Goal: Information Seeking & Learning: Learn about a topic

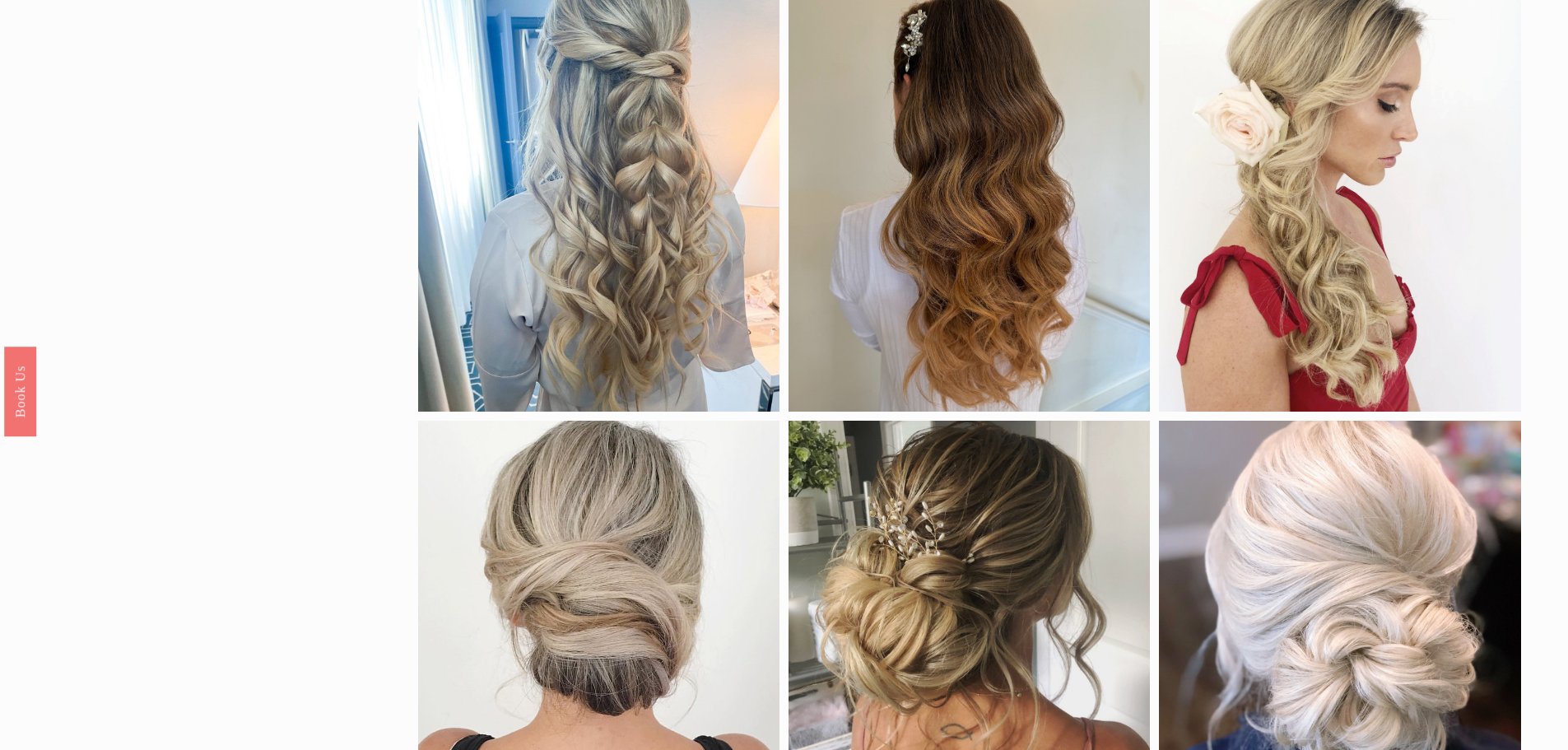
scroll to position [389, 0]
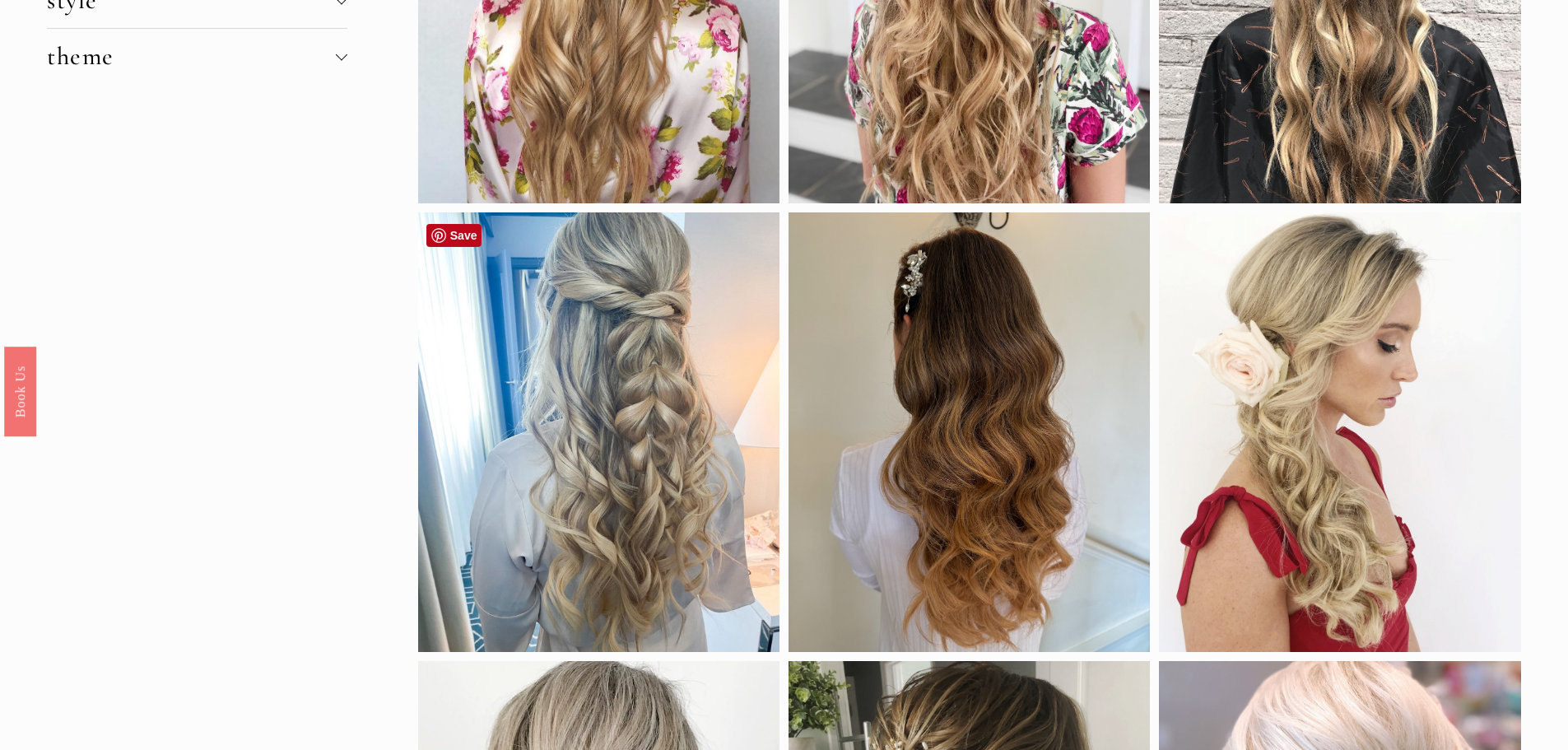
click at [481, 538] on div at bounding box center [598, 431] width 361 height 439
click at [545, 483] on div at bounding box center [598, 431] width 361 height 439
click at [613, 295] on div at bounding box center [598, 431] width 361 height 439
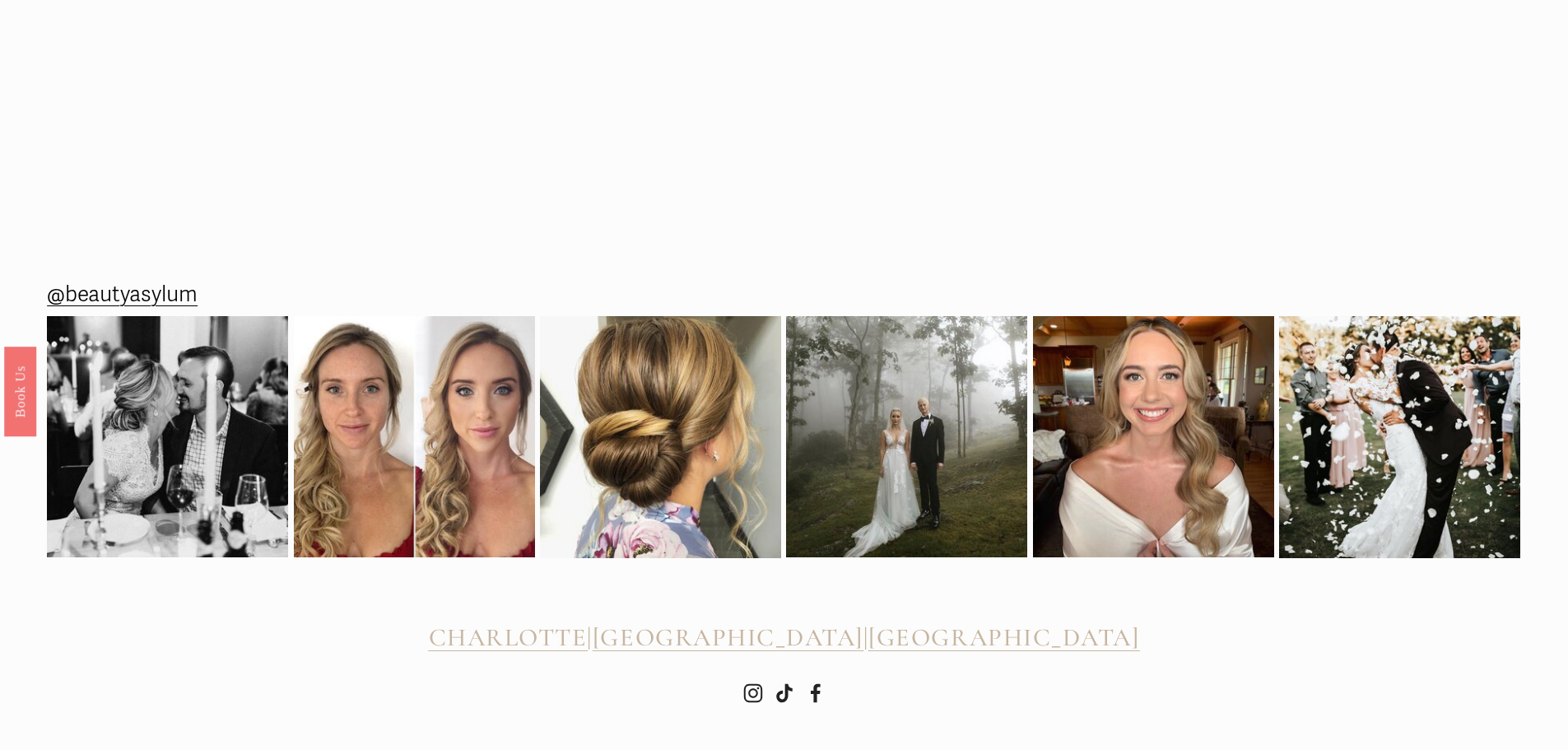
scroll to position [2469, 0]
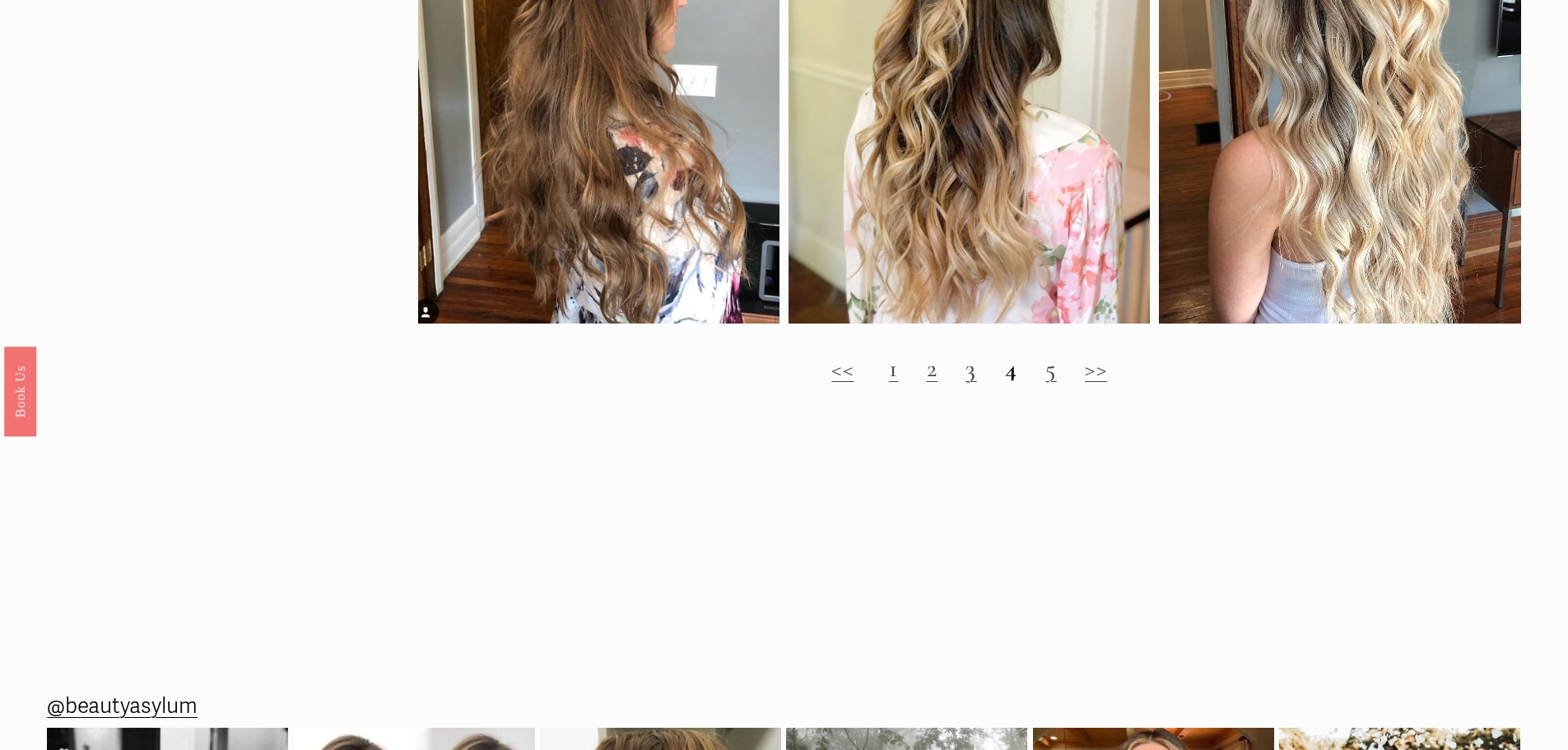
click at [927, 383] on link "2" at bounding box center [933, 369] width 12 height 31
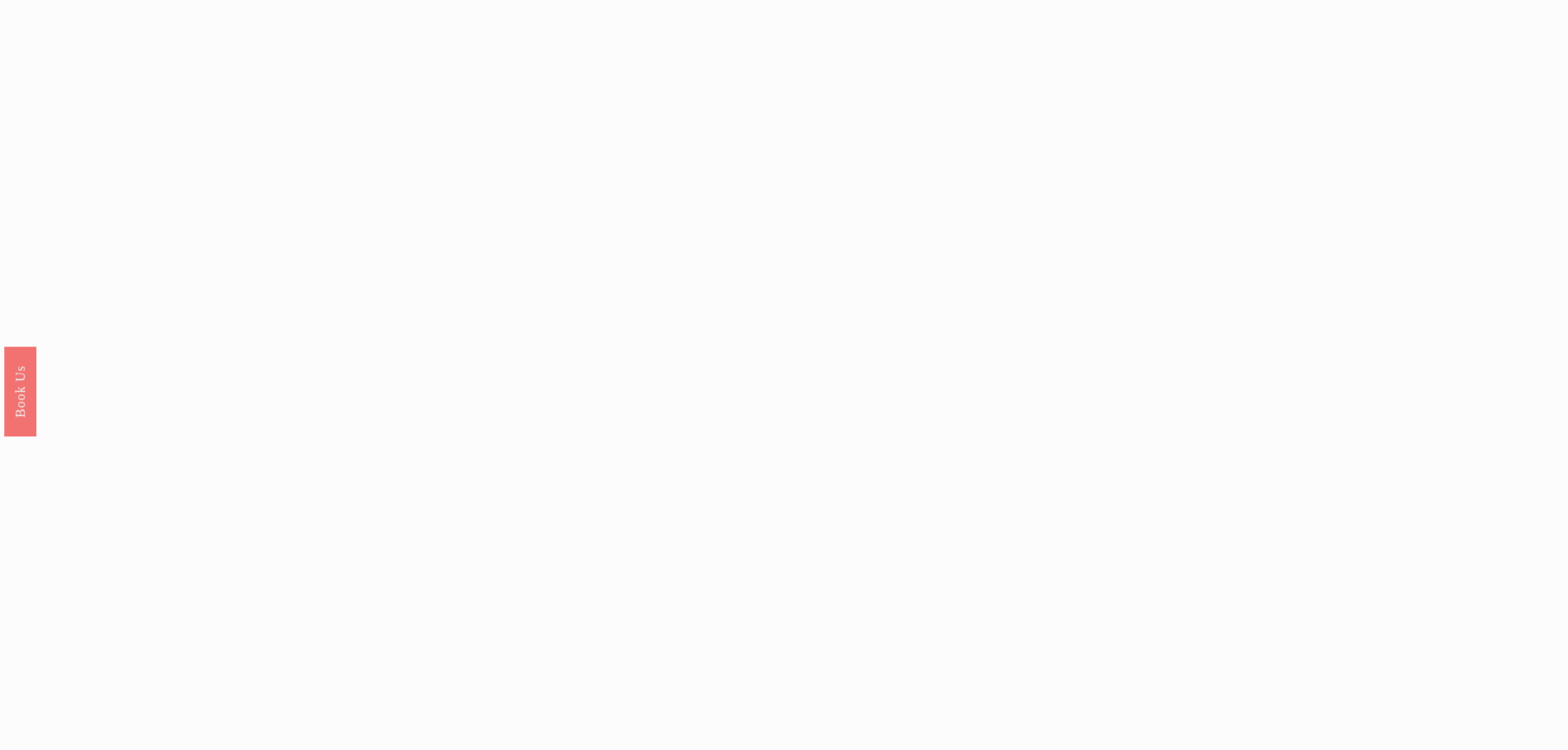
scroll to position [1399, 0]
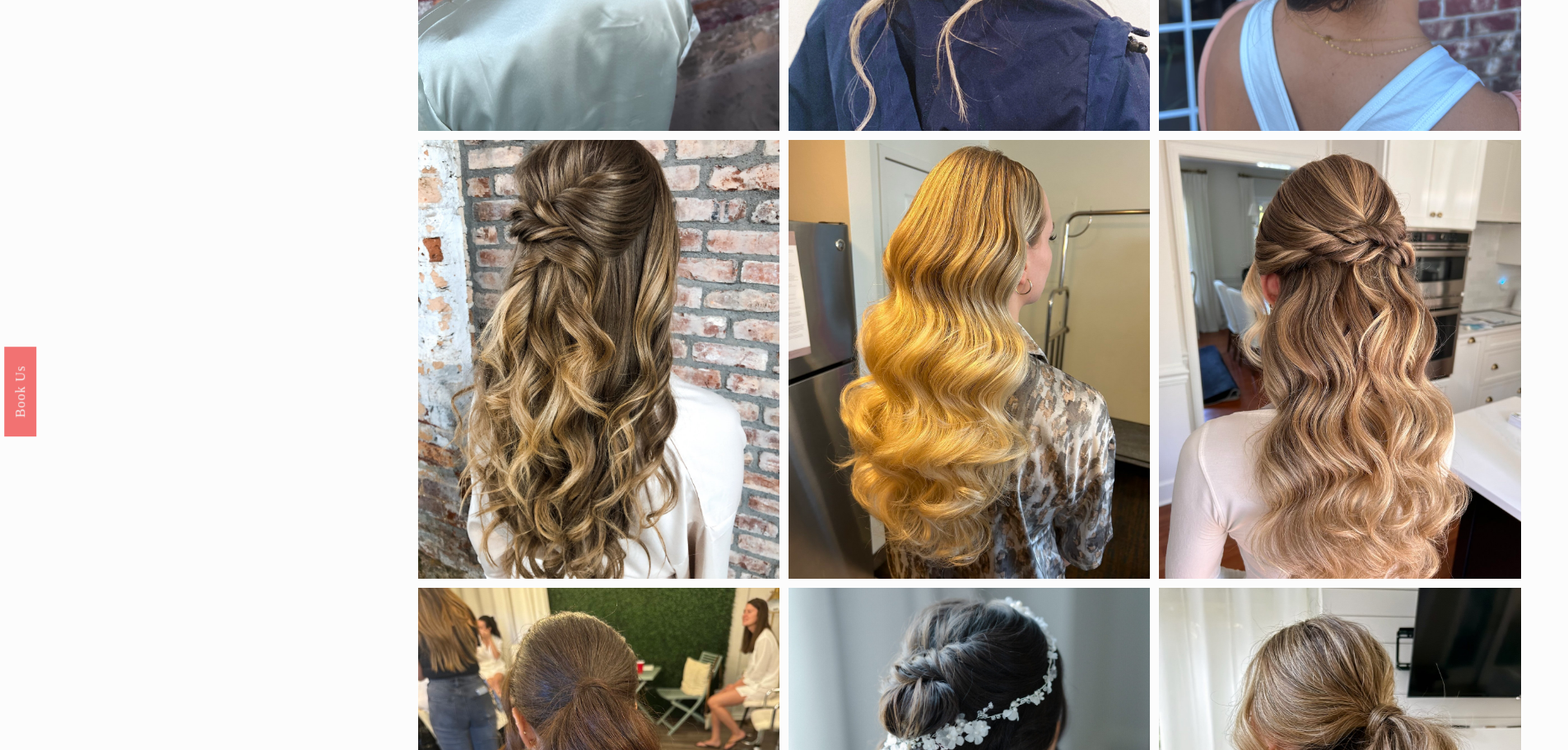
click at [531, 437] on div at bounding box center [598, 359] width 361 height 439
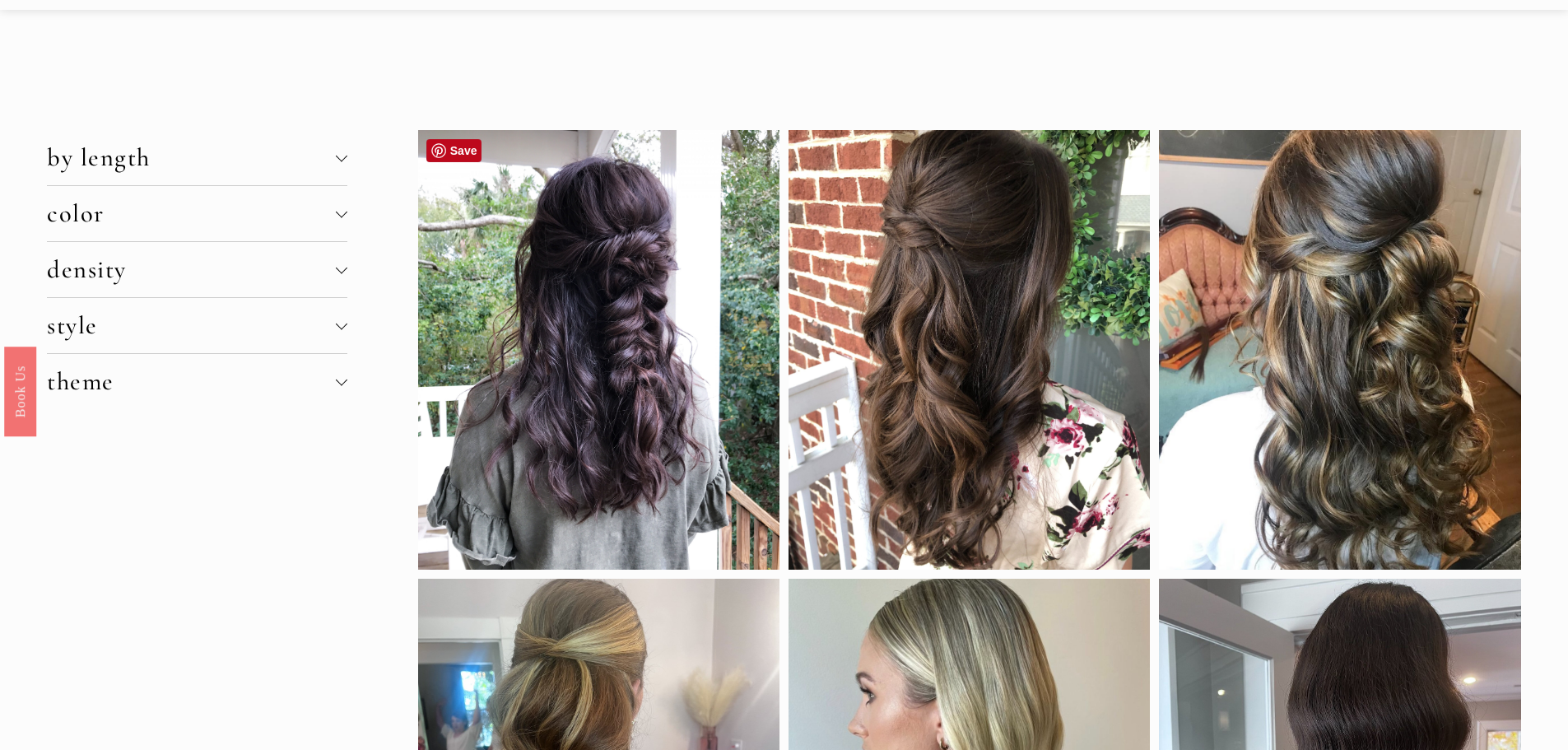
scroll to position [0, 0]
